Goal: Understand process/instructions

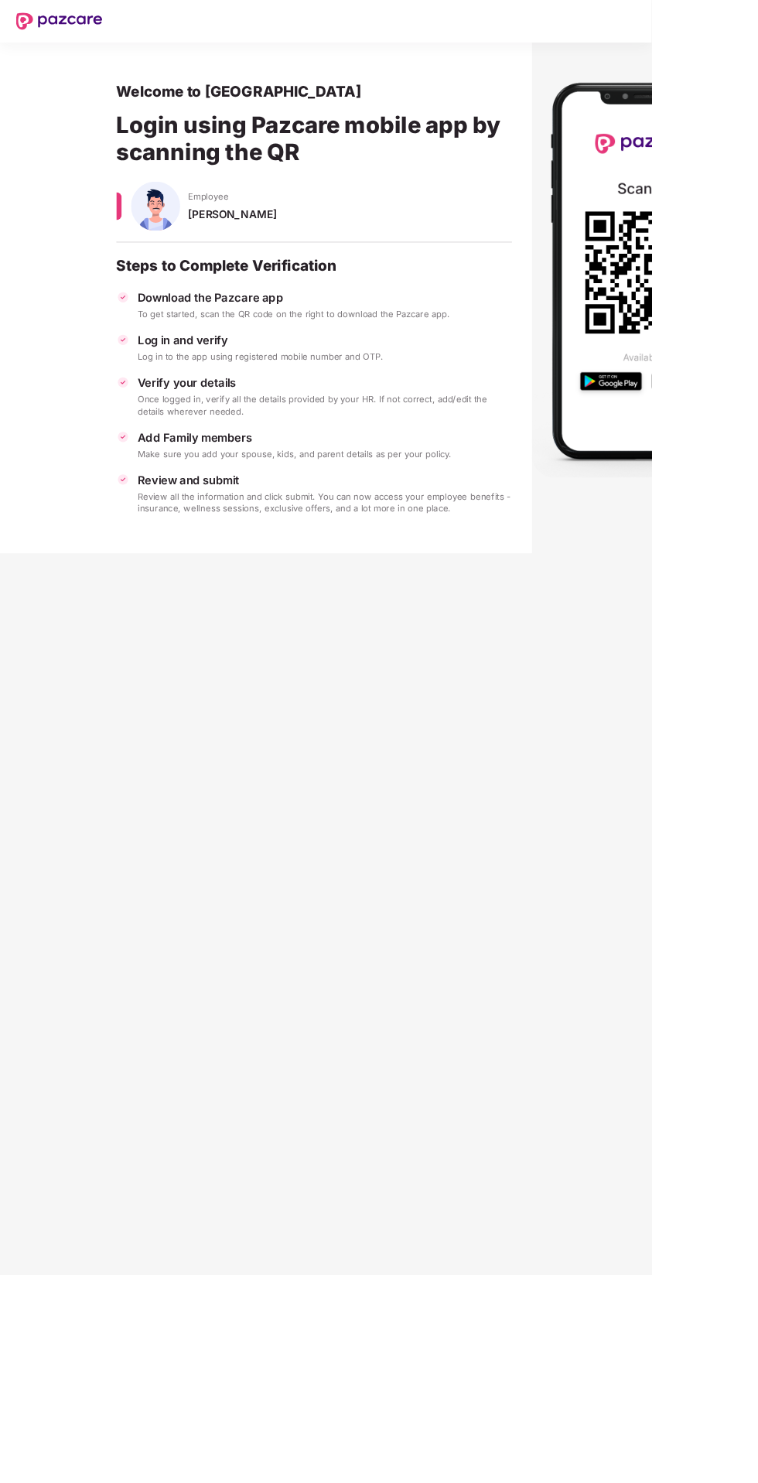
click at [441, 492] on div "Download the Pazcare app To get started, scan the QR code on the right to downl…" at bounding box center [365, 468] width 460 height 260
click at [757, 318] on icon at bounding box center [752, 317] width 142 height 142
click at [543, 574] on div "Review all the information and click submit. You can now access your employee b…" at bounding box center [378, 584] width 436 height 28
click at [750, 346] on icon at bounding box center [752, 317] width 142 height 142
